Goal: Task Accomplishment & Management: Complete application form

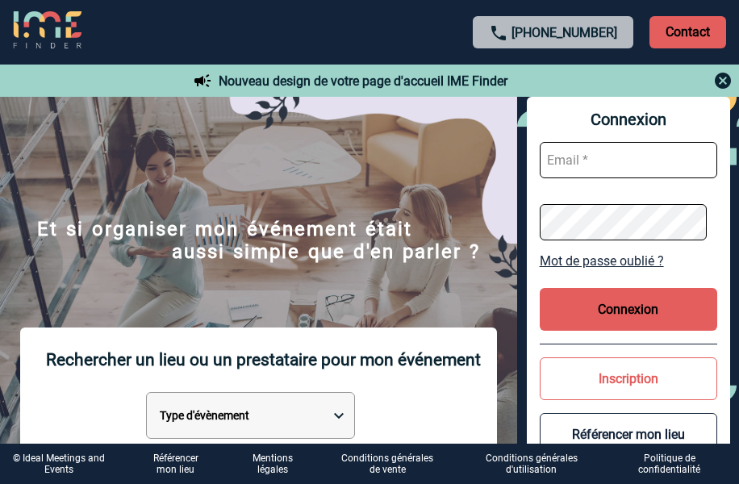
type input "[EMAIL_ADDRESS][DOMAIN_NAME]"
click at [639, 154] on input "[EMAIL_ADDRESS][DOMAIN_NAME]" at bounding box center [627, 160] width 177 height 36
drag, startPoint x: 685, startPoint y: 158, endPoint x: 672, endPoint y: 159, distance: 12.9
click at [672, 159] on input "[EMAIL_ADDRESS][DOMAIN_NAME]" at bounding box center [627, 160] width 177 height 36
click at [651, 306] on button "Connexion" at bounding box center [627, 309] width 177 height 43
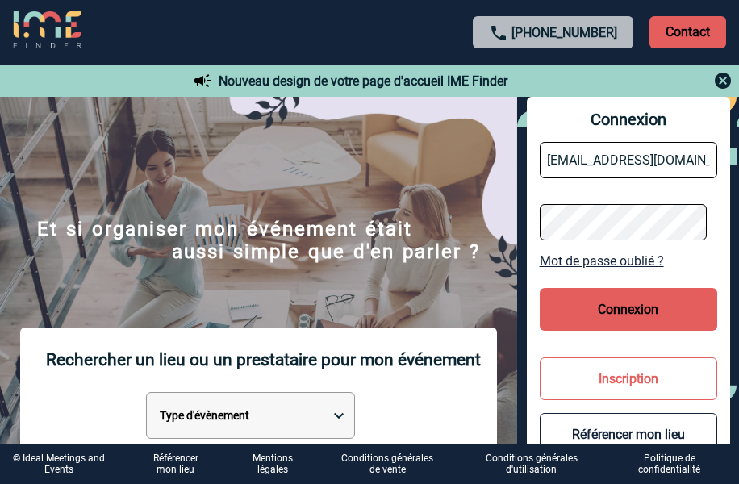
click at [635, 315] on button "Connexion" at bounding box center [627, 309] width 177 height 43
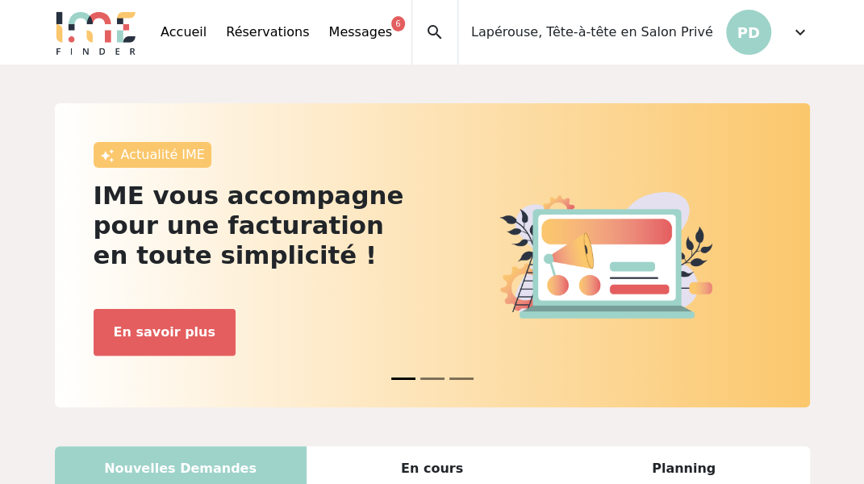
click at [752, 38] on p "PD" at bounding box center [748, 32] width 45 height 45
click at [794, 41] on span "expand_more" at bounding box center [799, 32] width 19 height 19
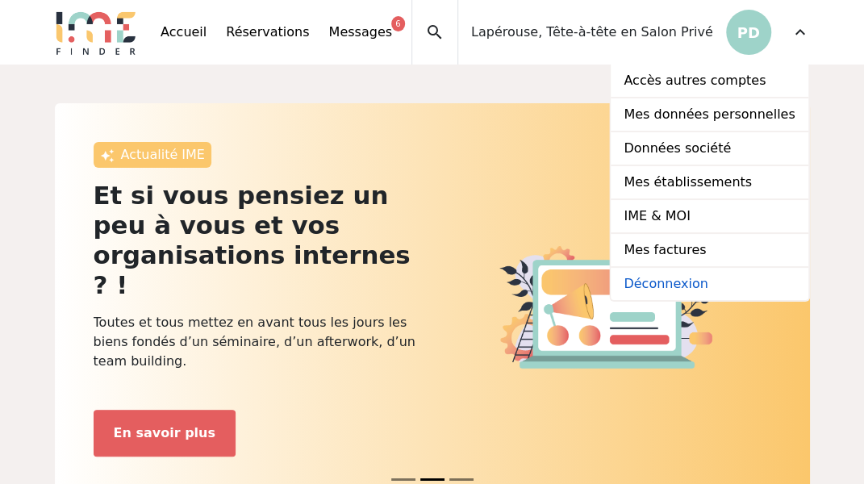
click at [729, 281] on link "Déconnexion" at bounding box center [708, 284] width 197 height 32
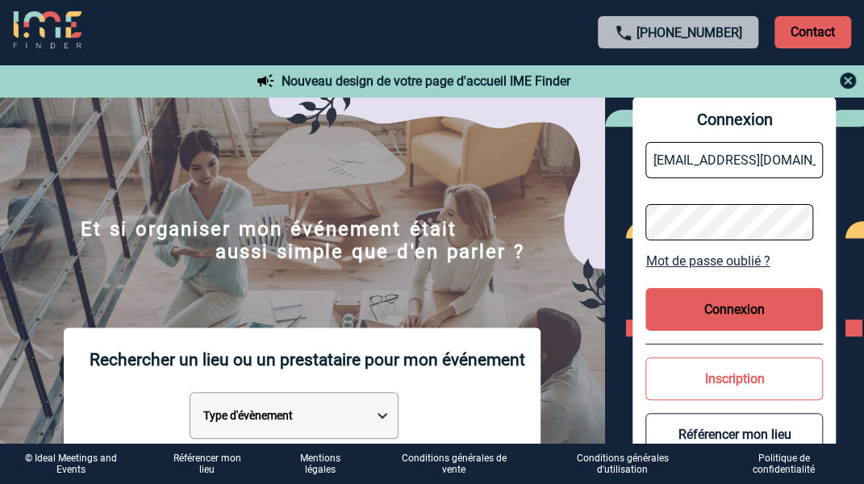
click at [750, 150] on input "[EMAIL_ADDRESS][DOMAIN_NAME]" at bounding box center [733, 160] width 177 height 36
drag, startPoint x: 805, startPoint y: 156, endPoint x: 731, endPoint y: 156, distance: 74.2
click at [731, 156] on input "[EMAIL_ADDRESS][DOMAIN_NAME]" at bounding box center [733, 160] width 177 height 36
type input "commercial@lafayettes-restaurant.com"
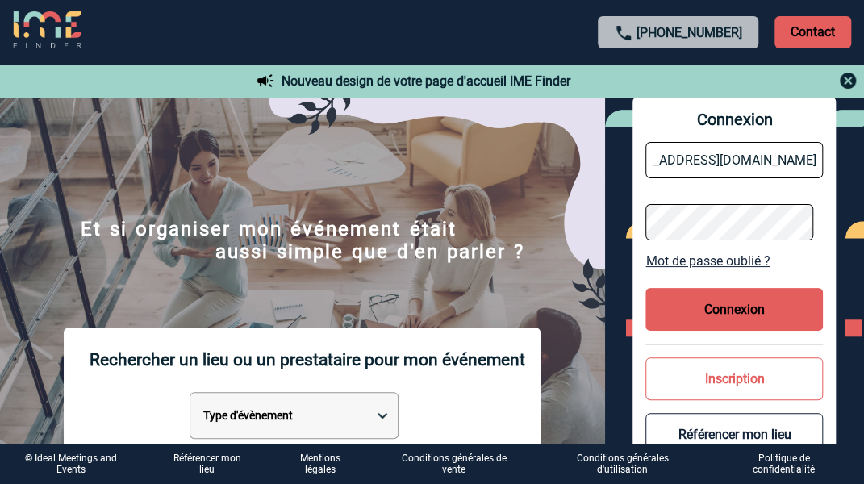
scroll to position [0, 0]
click at [667, 305] on button "Connexion" at bounding box center [733, 309] width 177 height 43
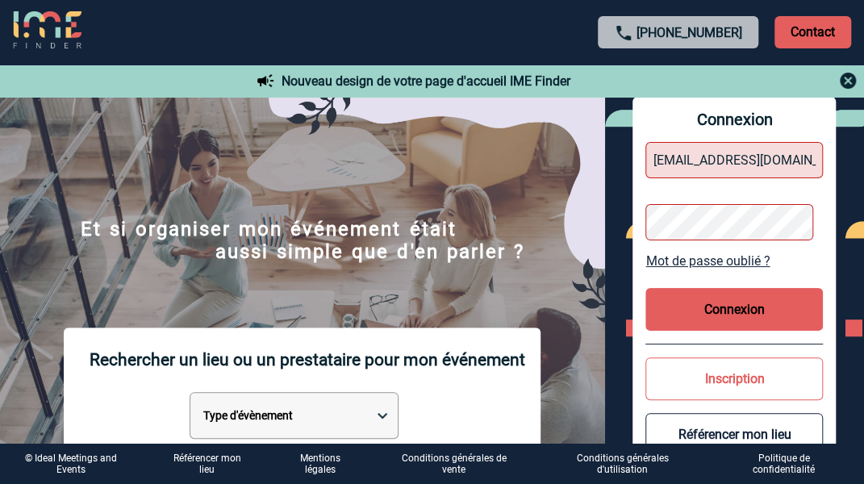
click at [682, 306] on button "Connexion" at bounding box center [733, 309] width 177 height 43
drag, startPoint x: 748, startPoint y: 159, endPoint x: 814, endPoint y: 163, distance: 66.2
click at [814, 163] on input "commercial@lafayettes-restaurant.com" at bounding box center [733, 160] width 177 height 36
click at [792, 159] on input "commercial@lafayettes-restaurant.com" at bounding box center [733, 160] width 177 height 36
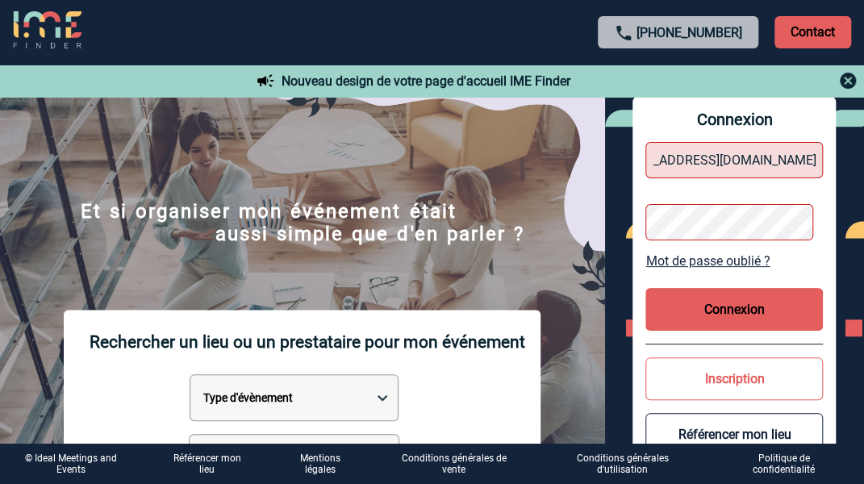
scroll to position [0, 0]
click at [653, 264] on link "Mot de passe oublié ?" at bounding box center [733, 260] width 177 height 15
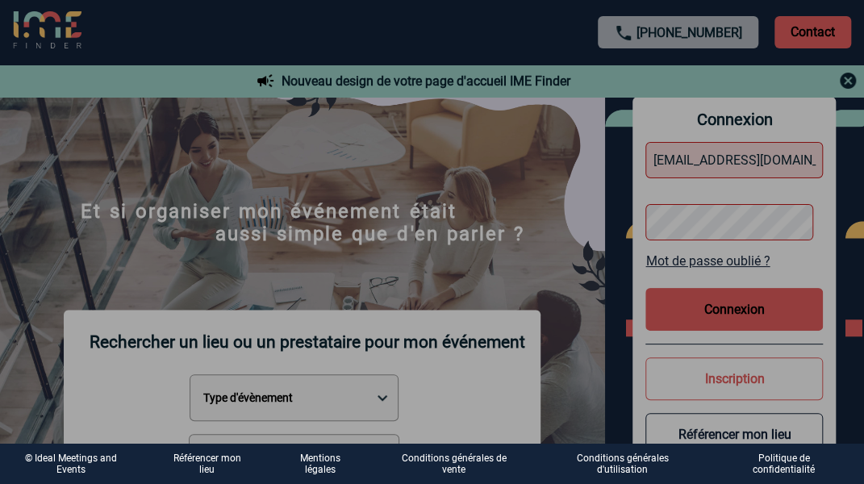
click at [684, 257] on div at bounding box center [432, 242] width 864 height 484
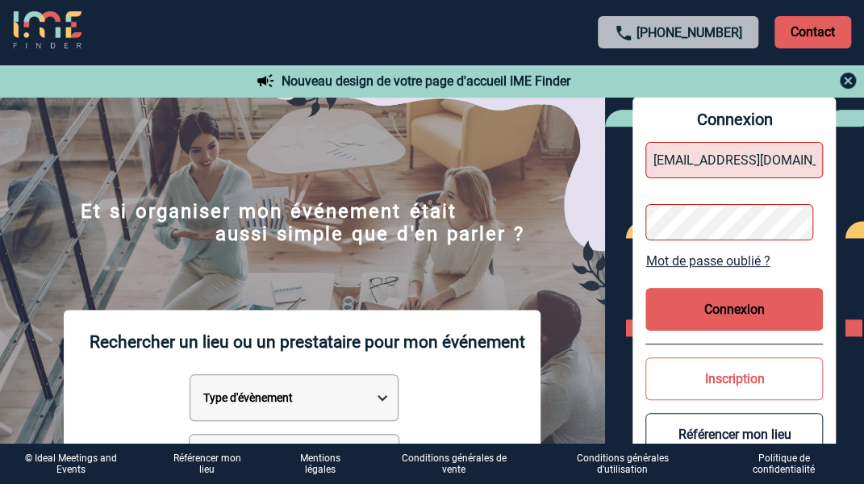
click at [729, 264] on link "Mot de passe oublié ?" at bounding box center [733, 260] width 177 height 15
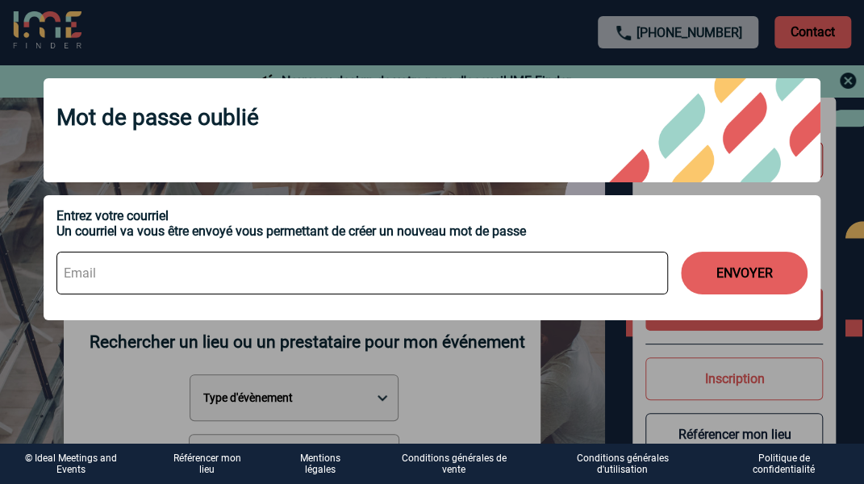
click at [326, 274] on input at bounding box center [362, 273] width 612 height 43
type input "commercial@lafayettes-restaurant.com"
click at [711, 277] on button "ENVOYER" at bounding box center [744, 273] width 127 height 43
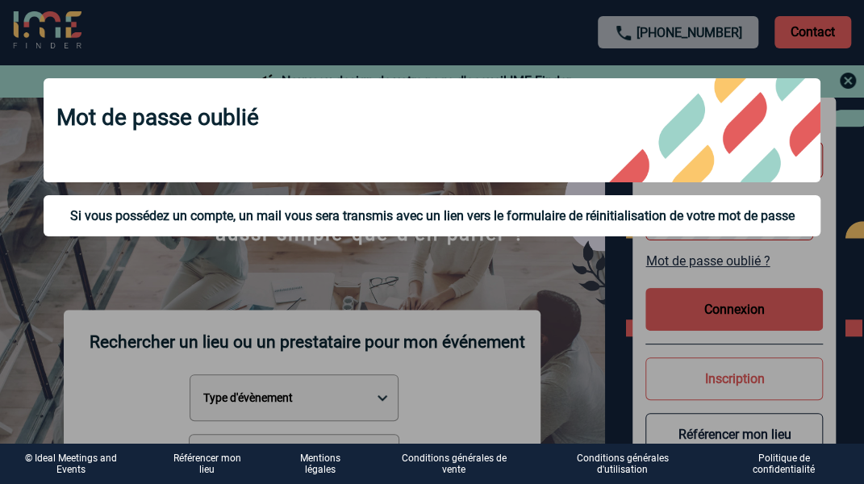
click at [639, 196] on div "Si vous possédez un compte, un mail vous sera transmis avec un lien vers le for…" at bounding box center [432, 215] width 777 height 41
click at [852, 77] on div at bounding box center [432, 242] width 864 height 484
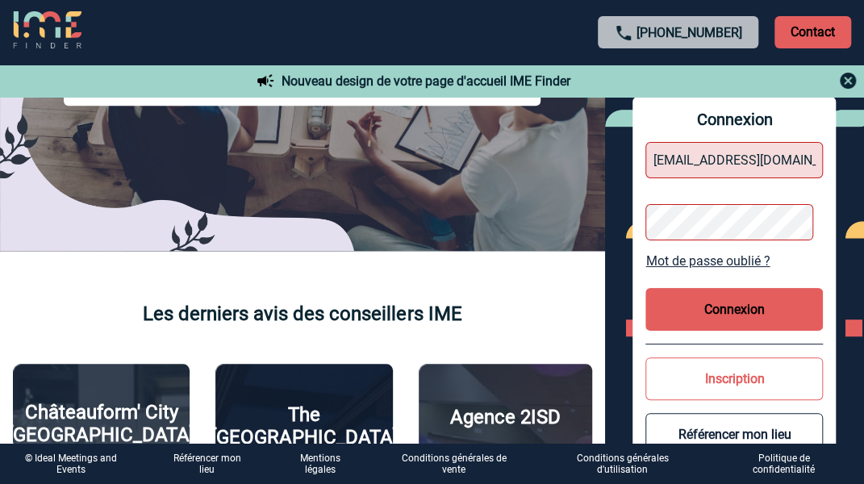
scroll to position [472, 0]
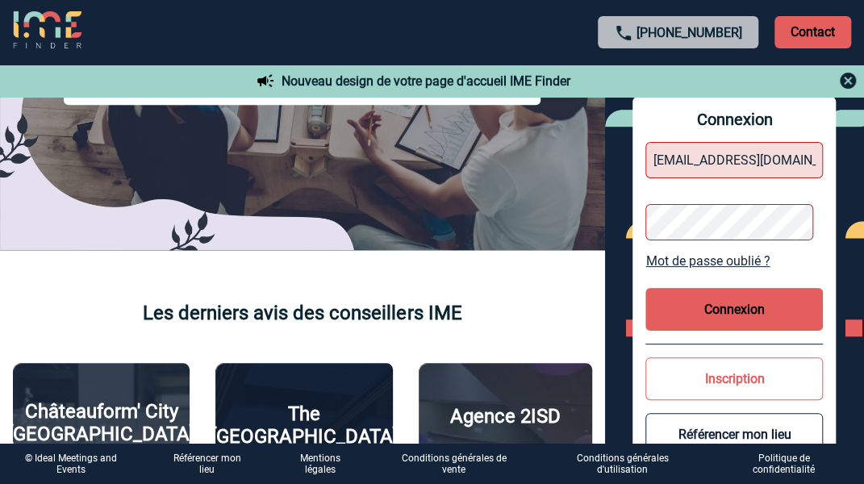
click at [743, 428] on button "Référencer mon lieu" at bounding box center [733, 434] width 177 height 43
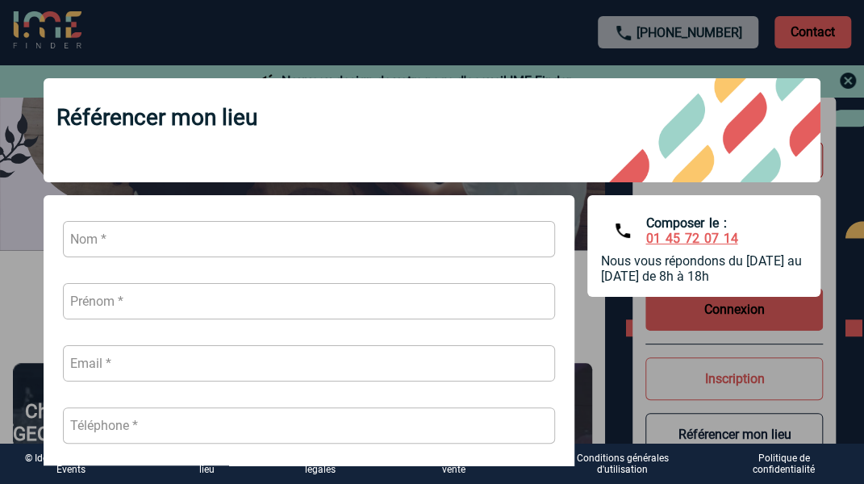
click at [260, 233] on input "text" at bounding box center [309, 239] width 493 height 36
type input "Doat"
type input "Pénélope"
type input "0743457440"
click at [222, 348] on input "text" at bounding box center [309, 363] width 493 height 36
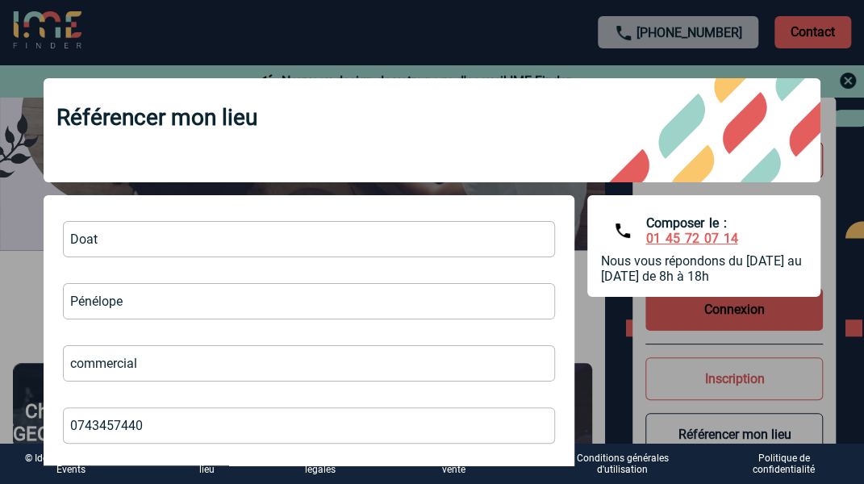
type input "commercial@lafayettes-restaurant.com"
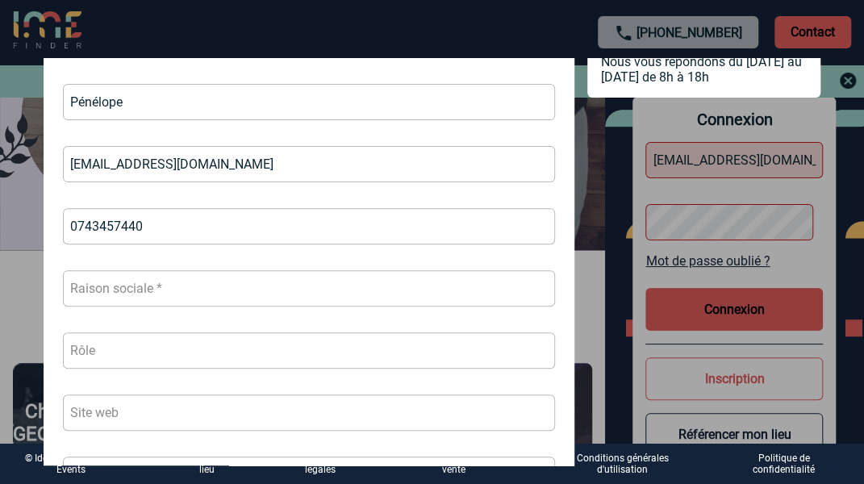
scroll to position [200, 0]
click at [221, 275] on input "text" at bounding box center [309, 287] width 493 height 36
click at [198, 289] on input "text" at bounding box center [309, 287] width 493 height 36
paste input "ANJOU EXPLOITATION"
type input "ANJOU EXPLOITATION"
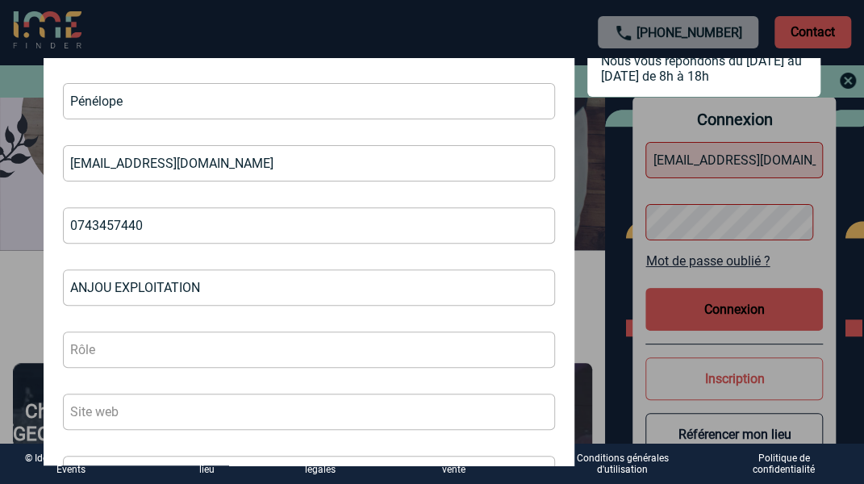
click at [173, 358] on input "text" at bounding box center [309, 349] width 493 height 36
type input "Restaurant"
click at [140, 419] on input "text" at bounding box center [309, 411] width 493 height 36
click at [110, 411] on input "text" at bounding box center [309, 411] width 493 height 36
paste input "https://www.lafayettes-restaurant.com/"
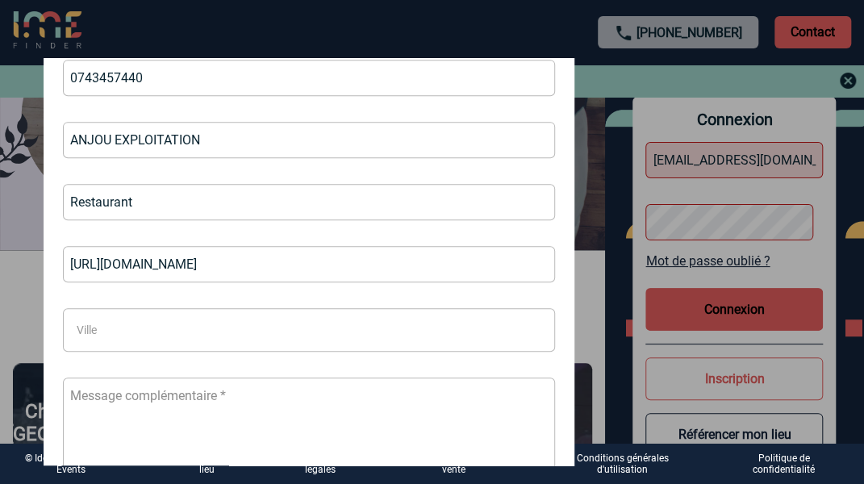
scroll to position [415, 0]
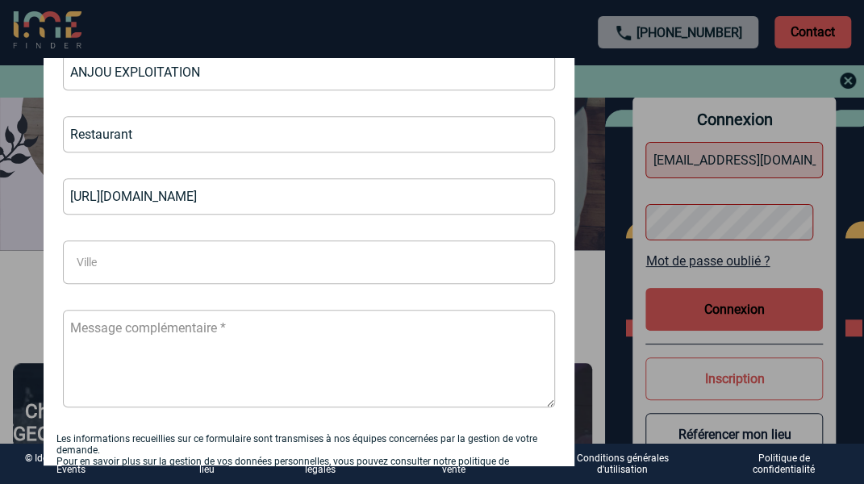
type input "https://www.lafayettes-restaurant.com/"
click at [234, 256] on span "Ville" at bounding box center [171, 262] width 202 height 23
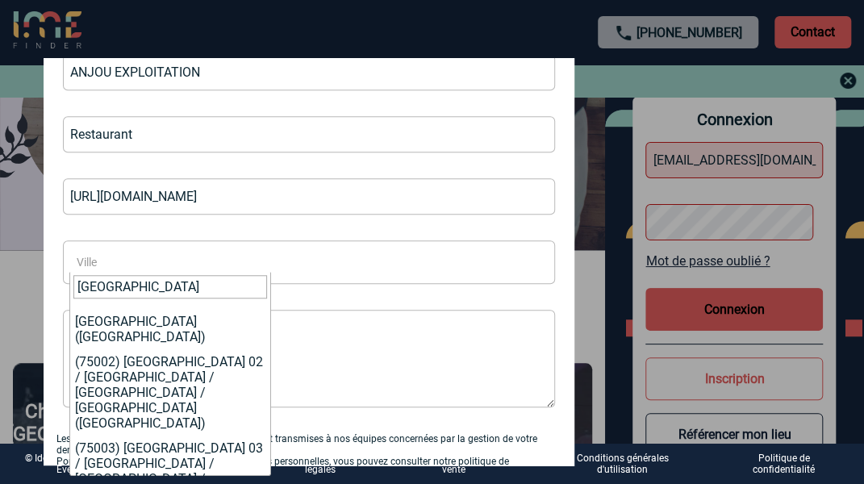
type input "Paris"
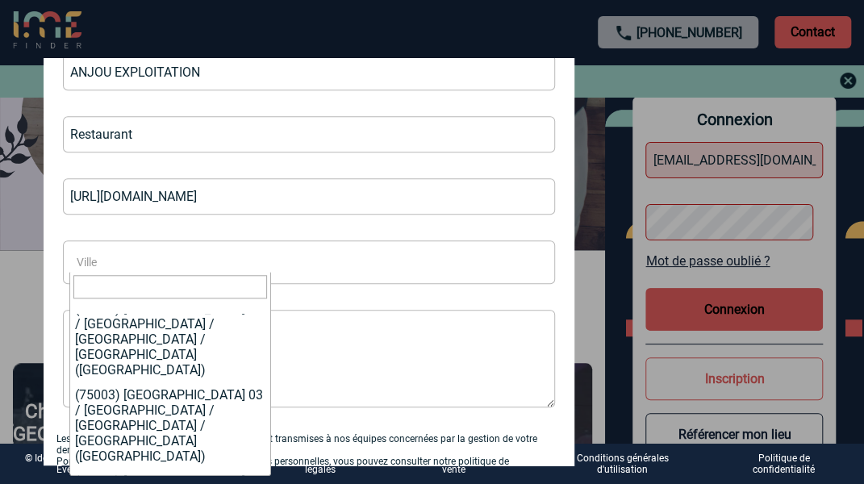
select select "Paris 08"
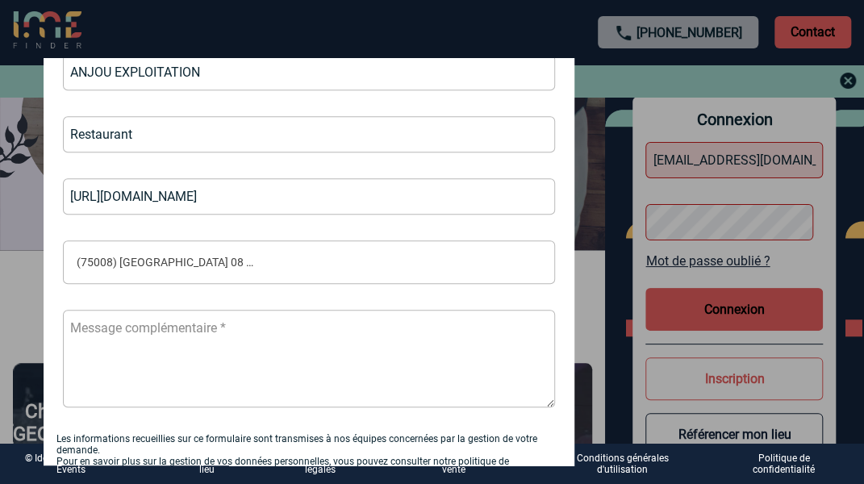
click at [193, 336] on textarea at bounding box center [309, 359] width 493 height 98
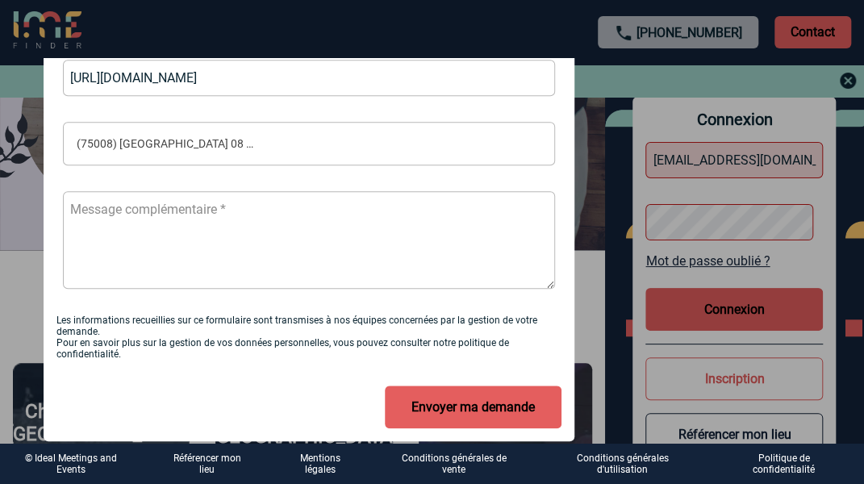
scroll to position [534, 0]
click at [474, 401] on button "Envoyer ma demande" at bounding box center [473, 406] width 177 height 43
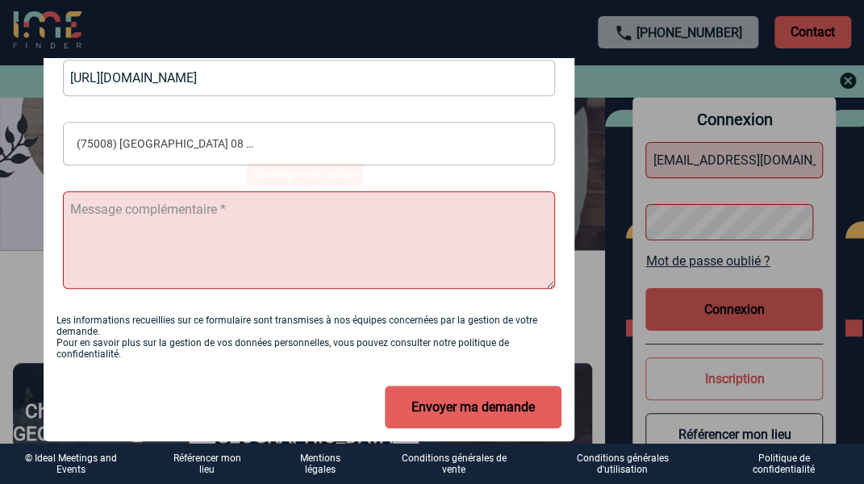
click at [203, 257] on textarea at bounding box center [309, 240] width 493 height 98
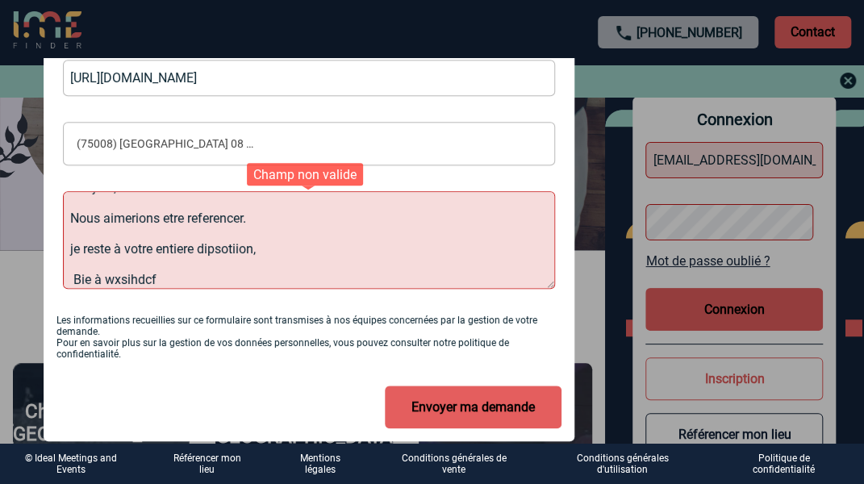
scroll to position [0, 0]
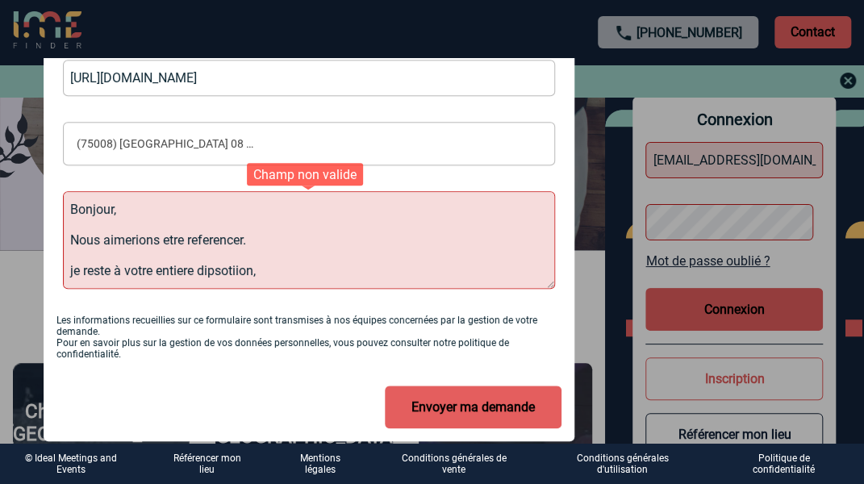
drag, startPoint x: 180, startPoint y: 277, endPoint x: 15, endPoint y: 157, distance: 203.2
paste textarea "Nous souhaiterions être référencés parmi vos partenaires. Je reste à votre enti…"
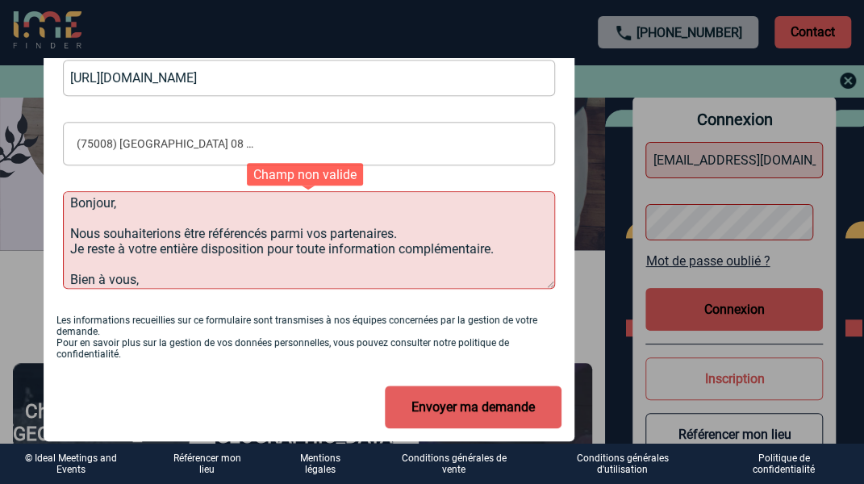
scroll to position [15, 0]
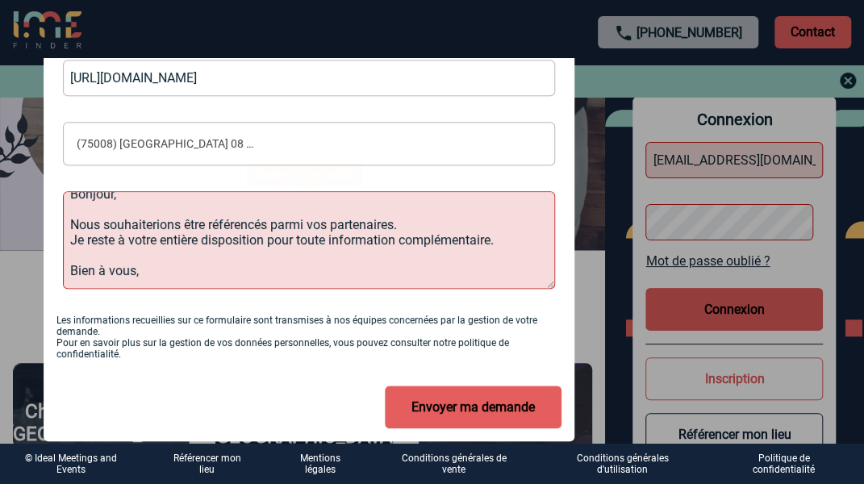
type textarea "Bonjour, Nous souhaiterions être référencés parmi vos partenaires. Je reste à v…"
click at [475, 394] on button "Envoyer ma demande" at bounding box center [473, 406] width 177 height 43
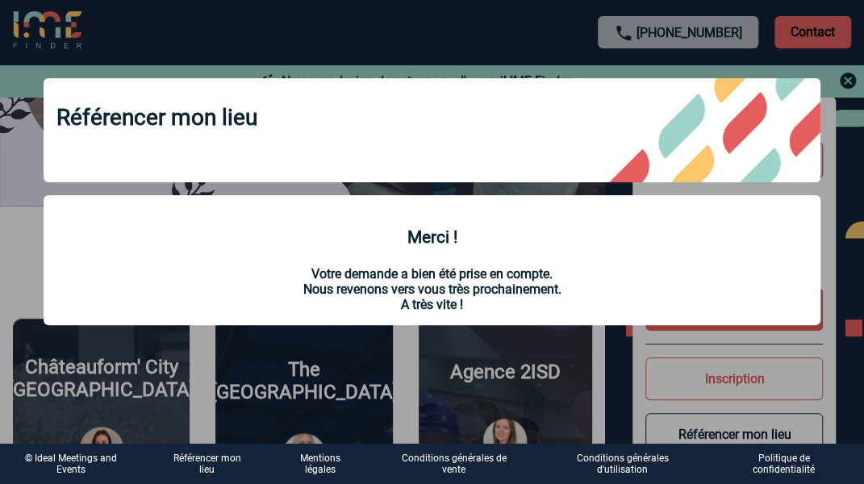
scroll to position [0, 0]
